Goal: Task Accomplishment & Management: Use online tool/utility

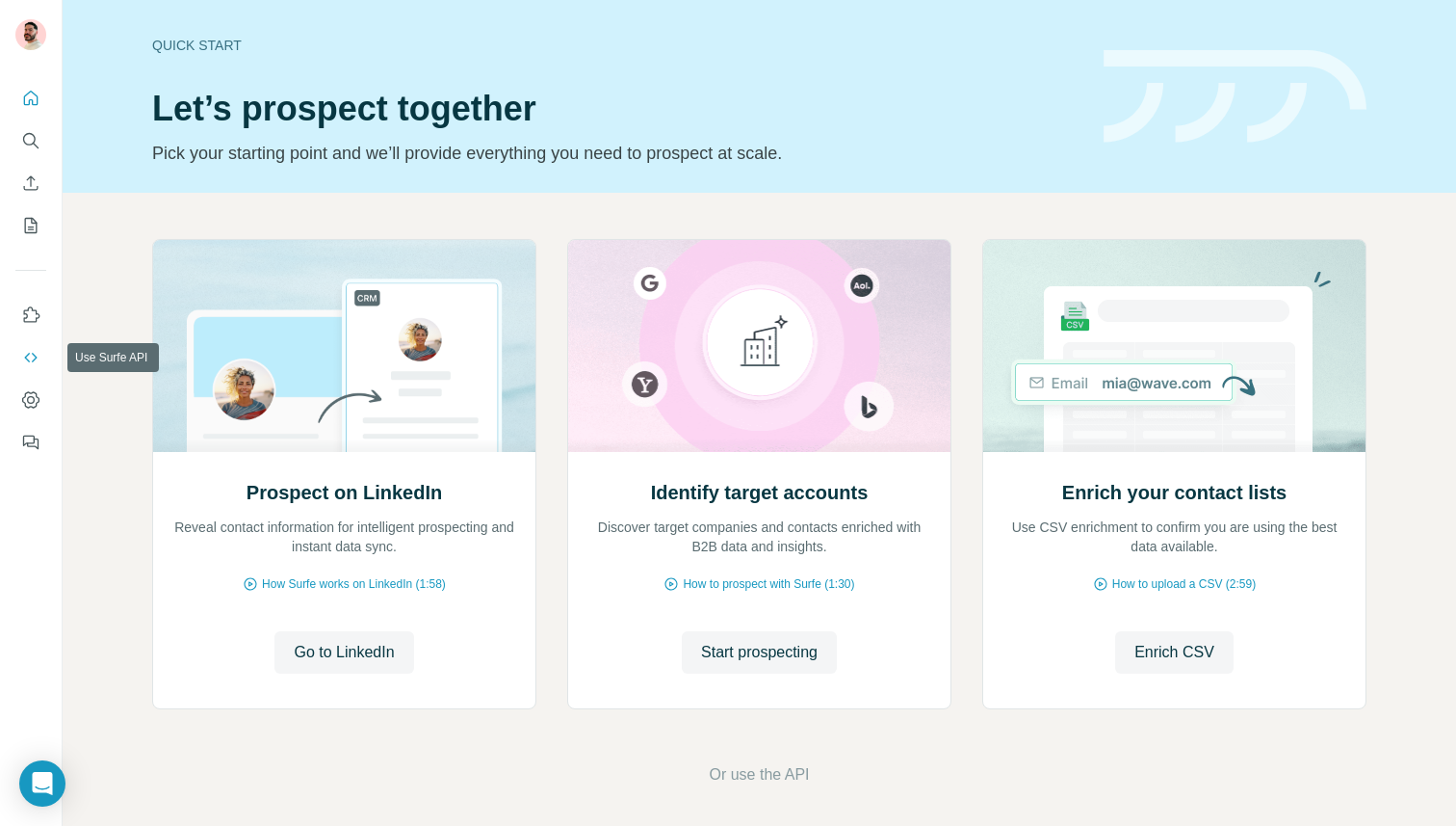
click at [34, 369] on button "Use Surfe API" at bounding box center [31, 358] width 31 height 35
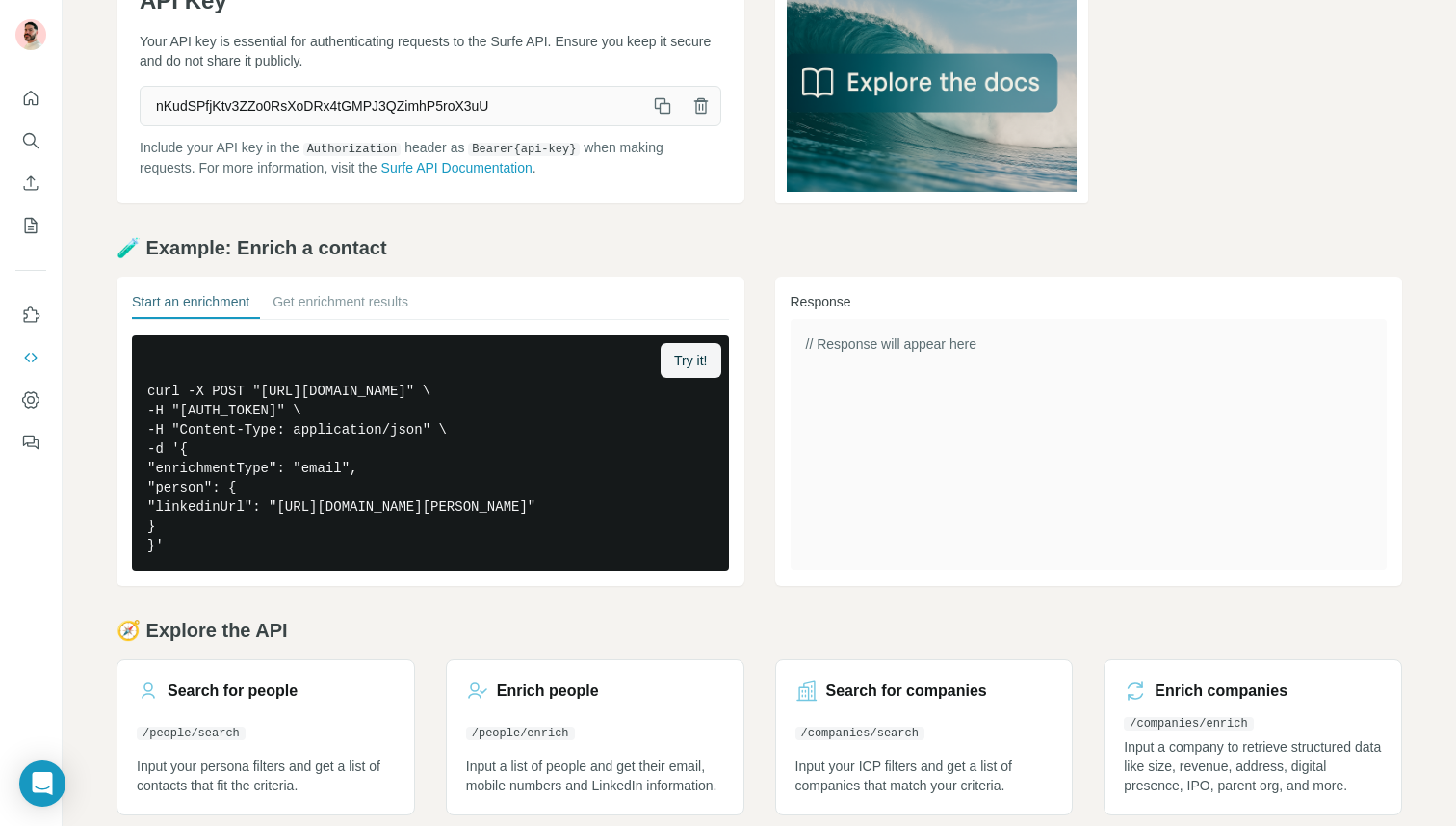
scroll to position [185, 0]
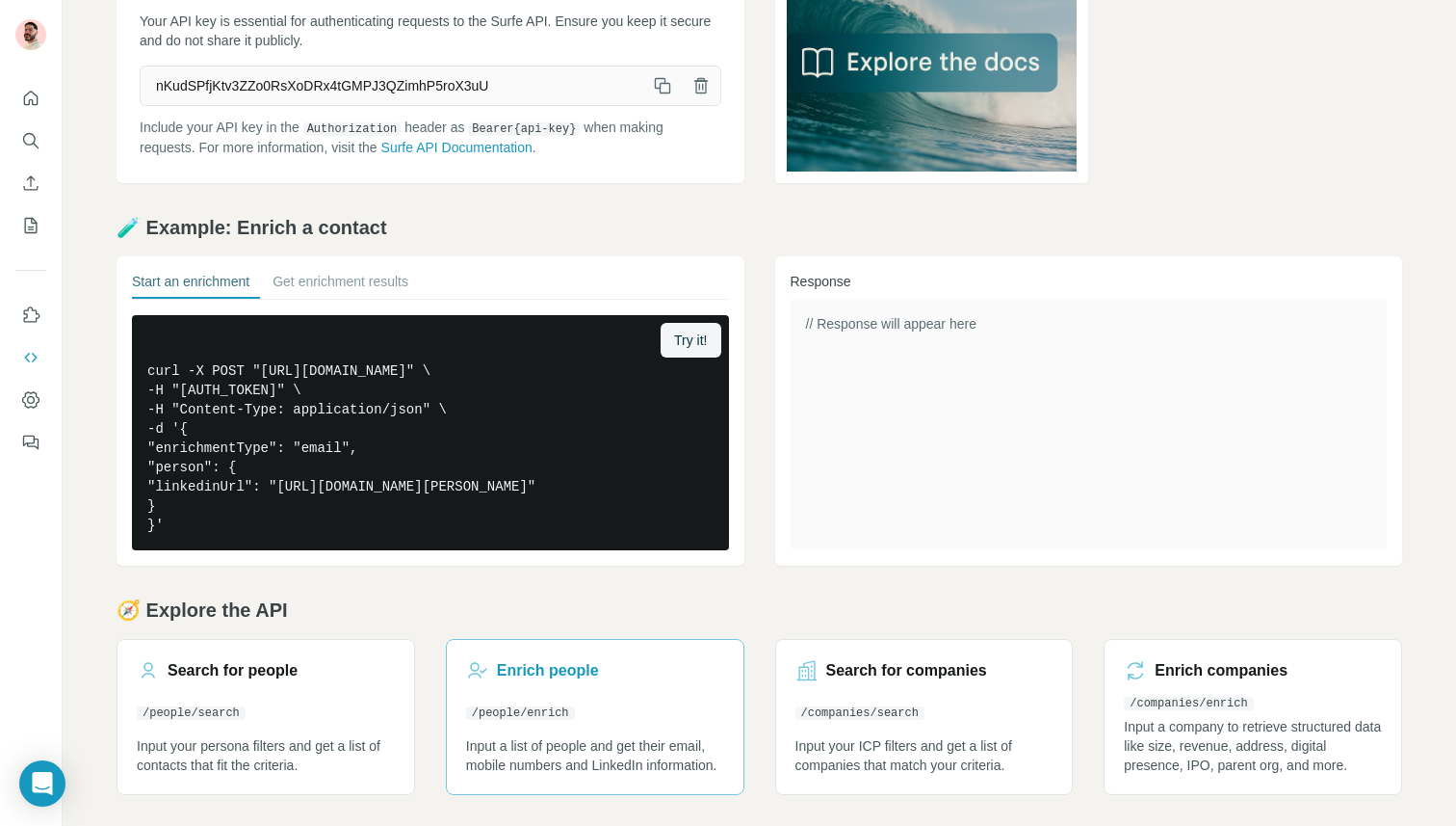
click at [567, 706] on code "/people/enrich" at bounding box center [521, 713] width 109 height 14
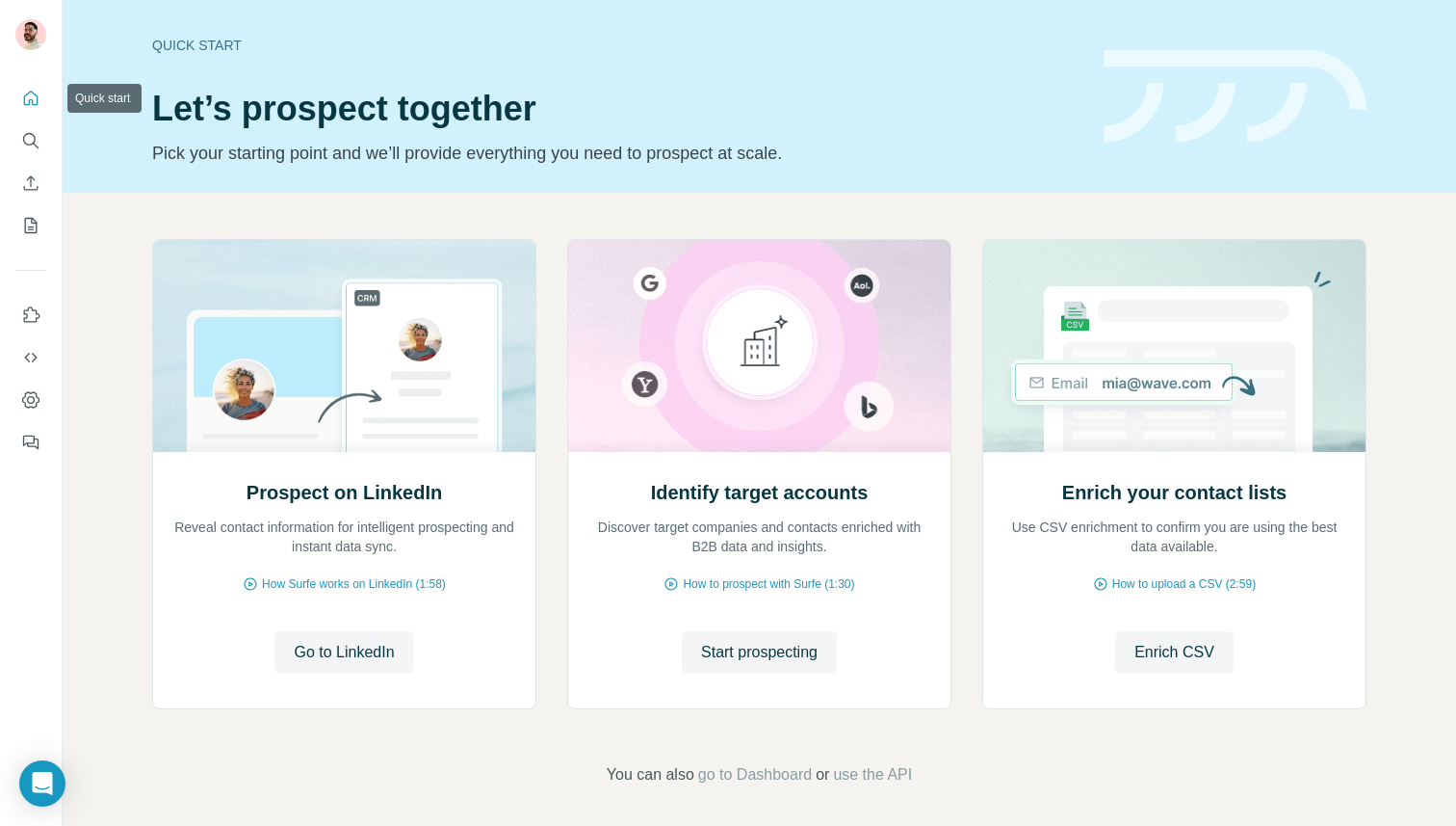
click at [23, 94] on icon "Quick start" at bounding box center [31, 98] width 19 height 19
click at [28, 351] on icon "Use Surfe API" at bounding box center [31, 358] width 19 height 19
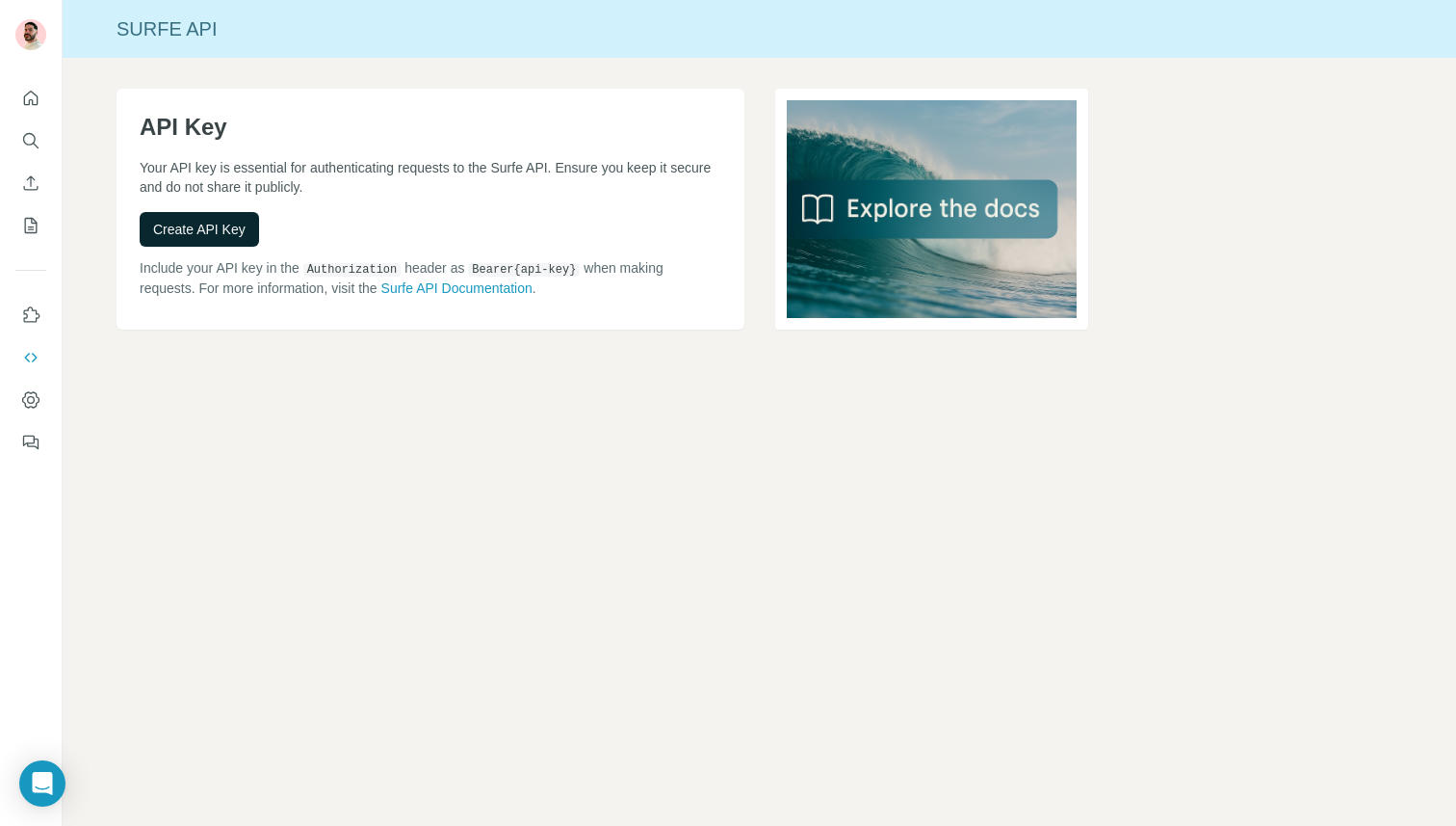
click at [216, 228] on span "Create API Key" at bounding box center [199, 229] width 92 height 19
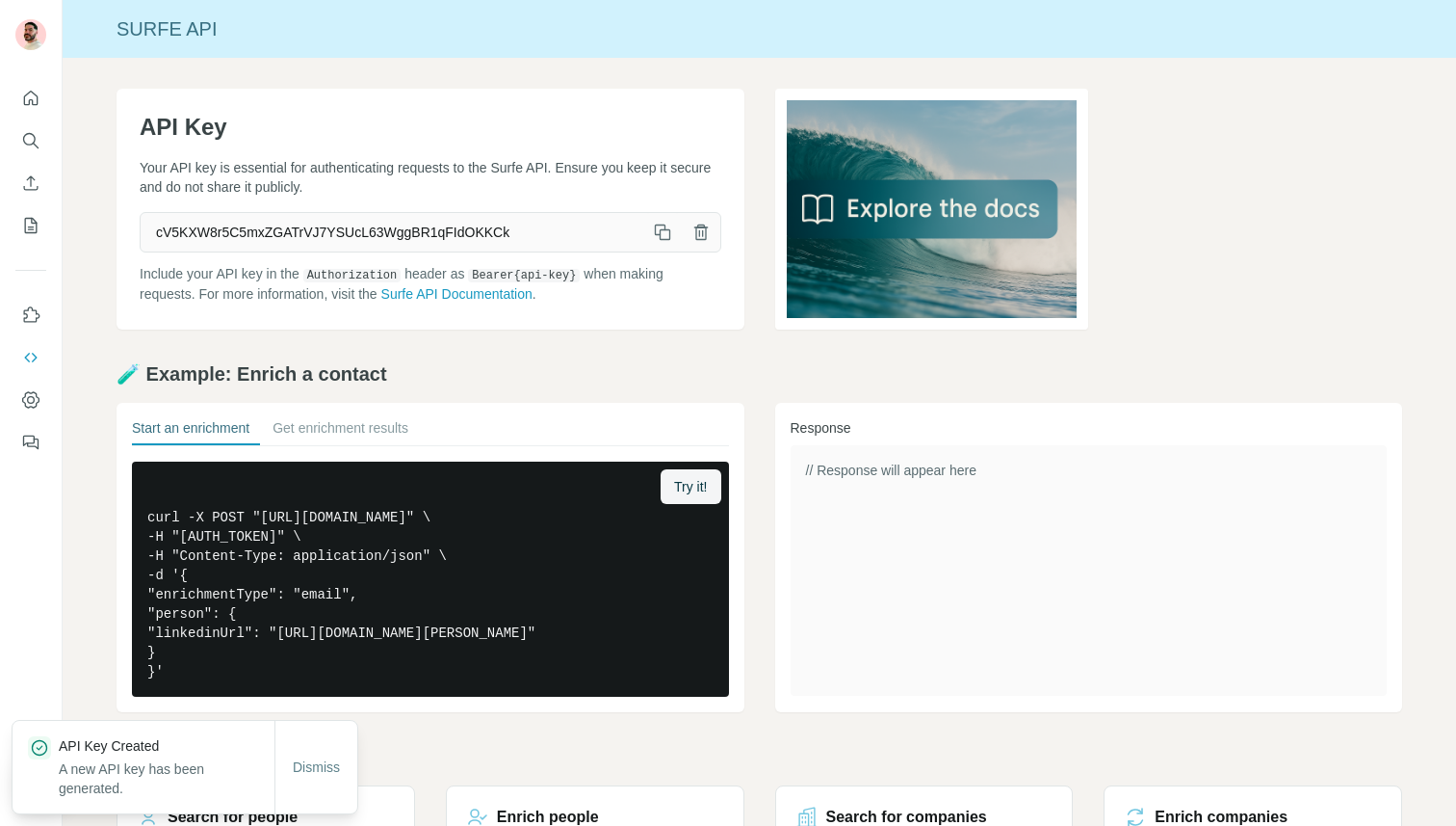
click at [657, 225] on icon "button" at bounding box center [662, 232] width 19 height 19
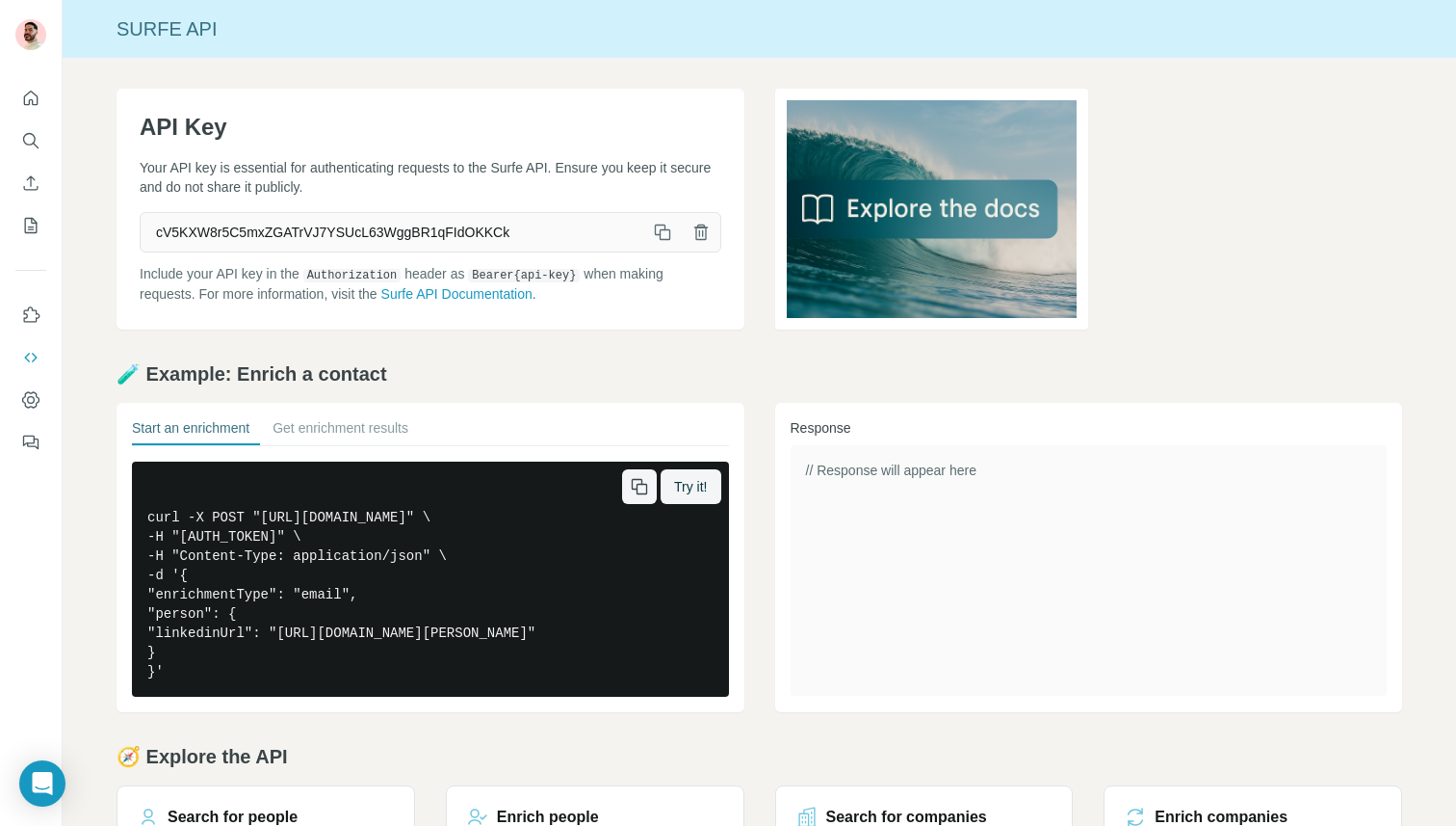
scroll to position [185, 0]
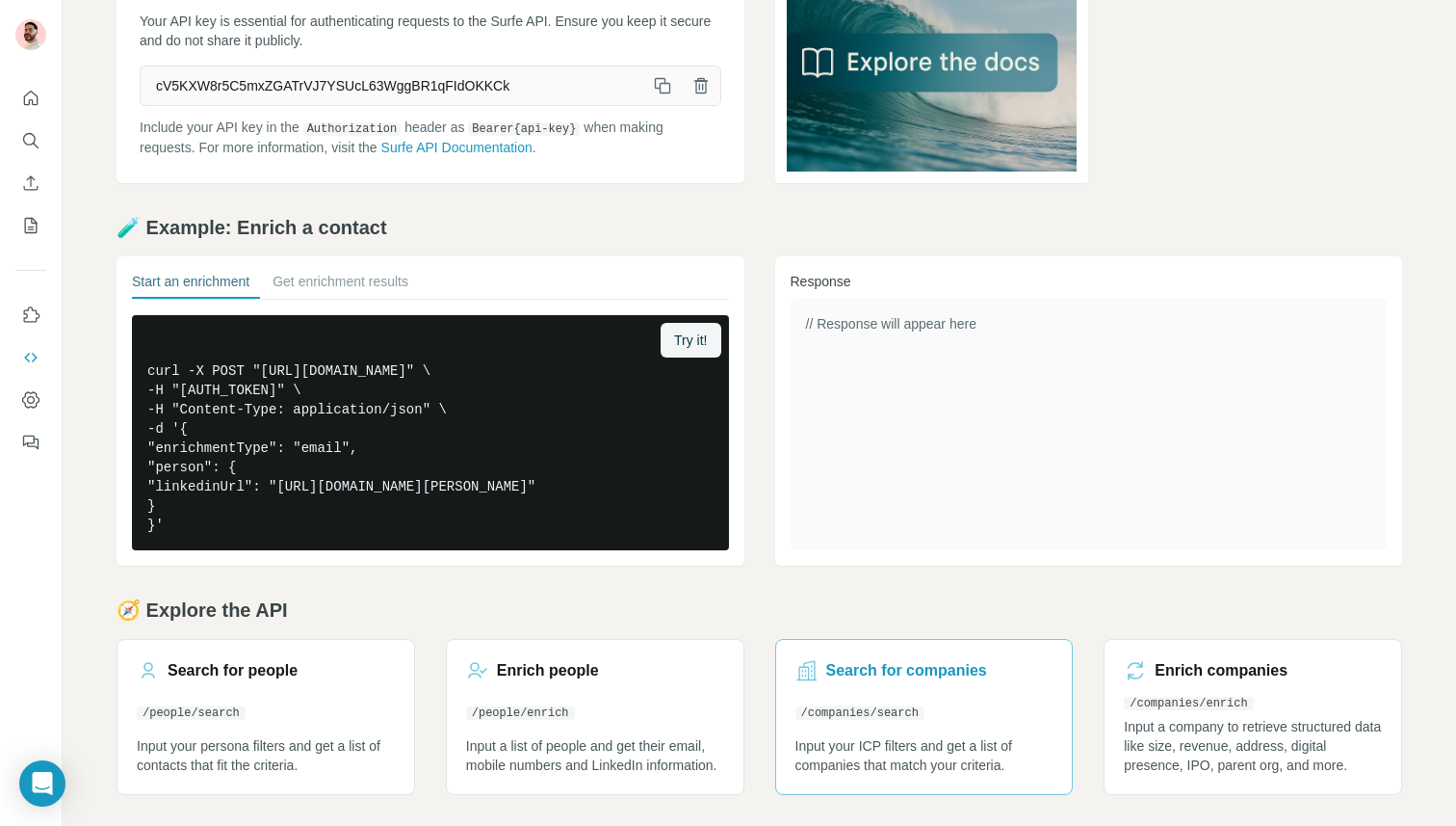
click at [993, 675] on div "Search for companies" at bounding box center [925, 671] width 258 height 23
